Goal: Information Seeking & Learning: Learn about a topic

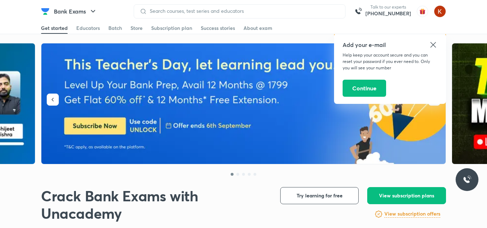
click at [432, 47] on icon at bounding box center [432, 45] width 9 height 9
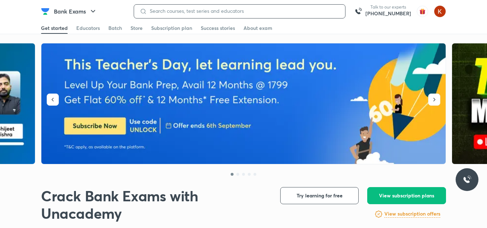
click at [223, 10] on input at bounding box center [243, 11] width 192 height 6
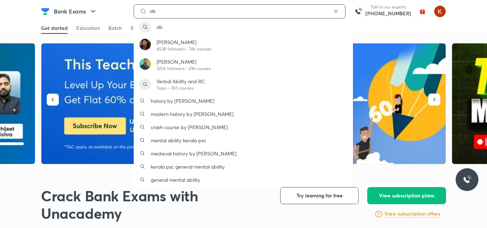
click at [197, 10] on input "ab" at bounding box center [239, 11] width 185 height 6
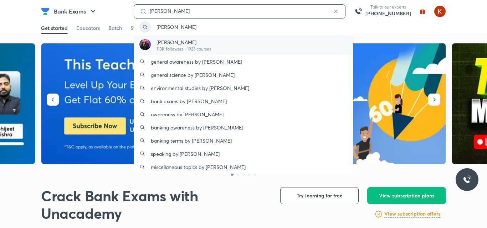
type input "[PERSON_NAME]"
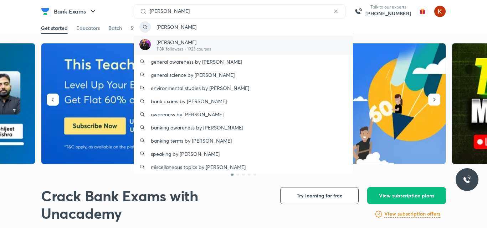
click at [190, 48] on p "118K followers • 1923 courses" at bounding box center [183, 49] width 54 height 6
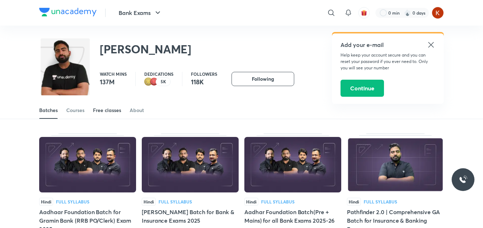
click at [102, 105] on link "Free classes" at bounding box center [107, 110] width 28 height 17
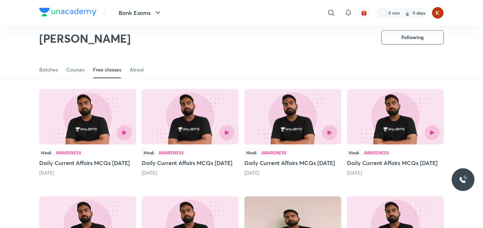
scroll to position [25, 0]
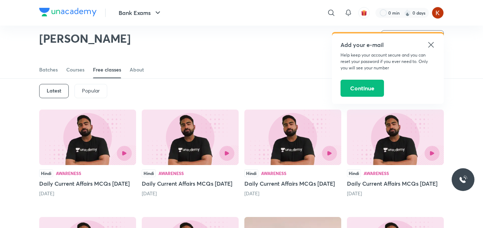
click at [404, 153] on div at bounding box center [417, 153] width 44 height 15
click at [430, 47] on icon at bounding box center [431, 45] width 9 height 9
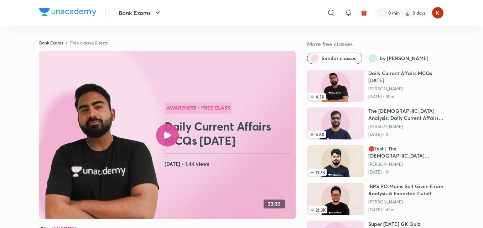
click at [163, 138] on div at bounding box center [167, 135] width 23 height 23
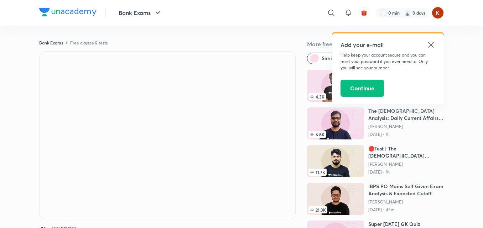
click at [429, 45] on icon at bounding box center [431, 45] width 9 height 9
